Goal: Information Seeking & Learning: Learn about a topic

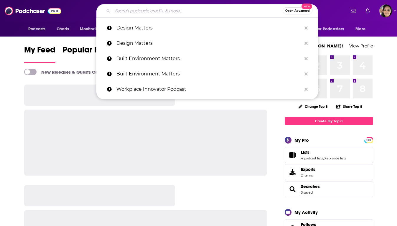
click at [141, 11] on input "Search podcasts, credits, & more..." at bounding box center [198, 10] width 170 height 9
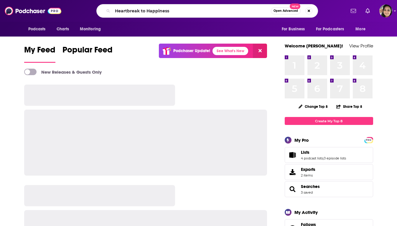
type input "Heartbreak to Happiness"
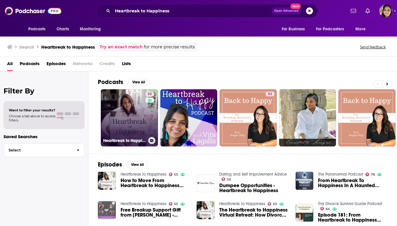
click at [134, 114] on link "53 Heartbreak to Happiness" at bounding box center [129, 117] width 57 height 57
